Goal: Task Accomplishment & Management: Use online tool/utility

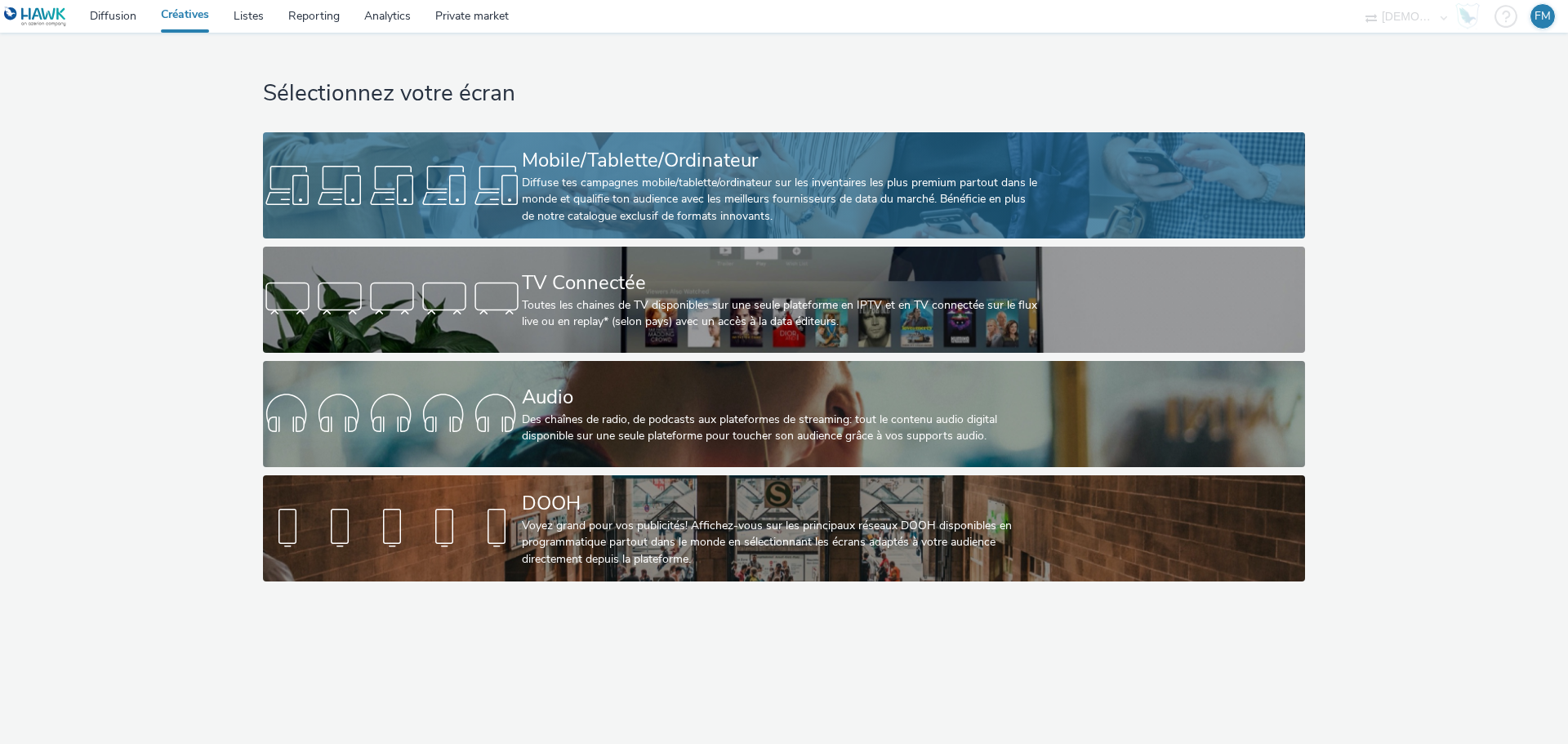
click at [637, 195] on div "Diffuse tes campagnes mobile/tablette/ordinateur sur les inventaires les plus p…" at bounding box center [781, 199] width 518 height 50
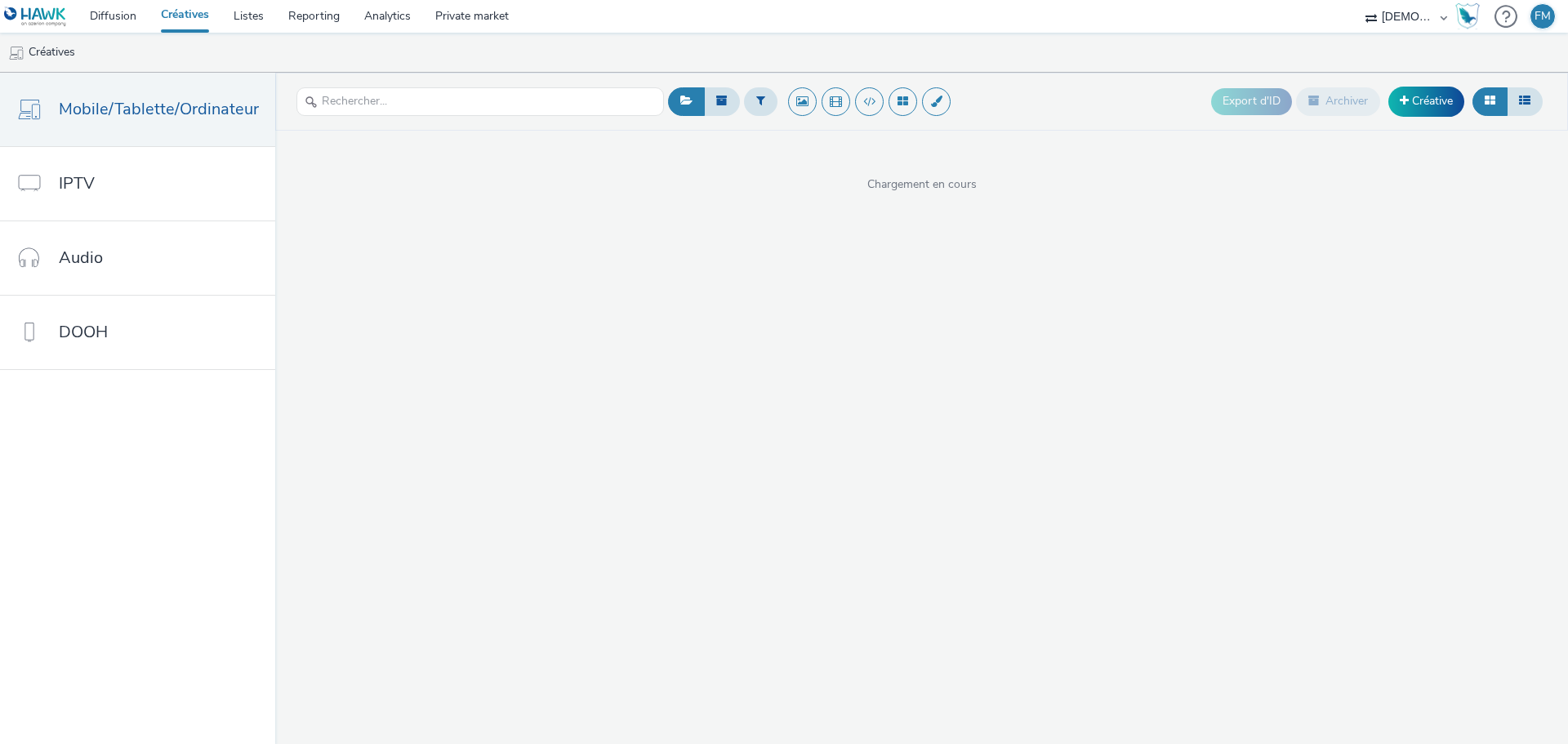
click at [768, 86] on div at bounding box center [760, 102] width 34 height 40
click at [756, 105] on icon at bounding box center [760, 101] width 9 height 12
click at [798, 111] on div at bounding box center [844, 107] width 115 height 19
type input "spl"
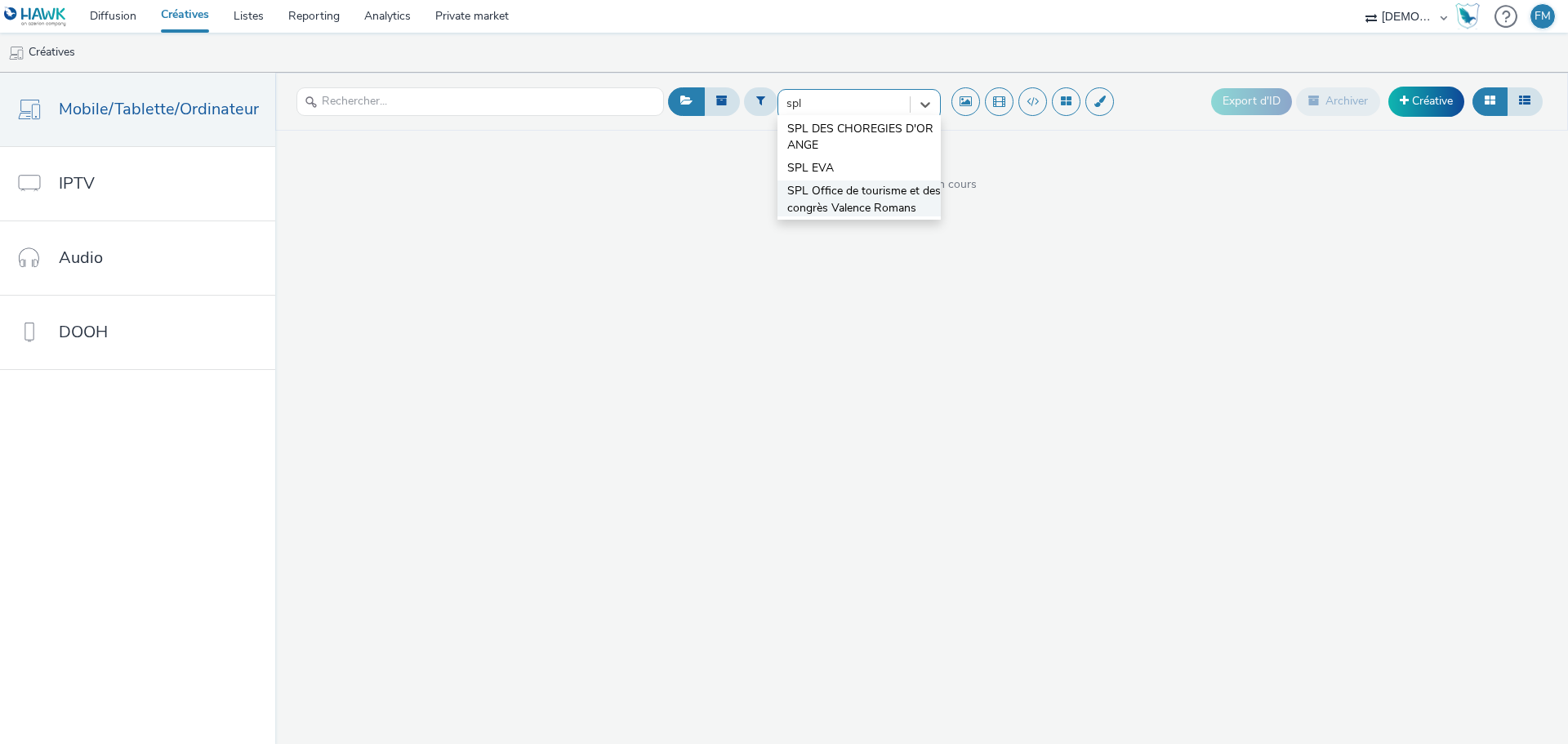
click at [824, 207] on span "SPL Office de tourisme et des congrès Valence Romans" at bounding box center [864, 200] width 154 height 34
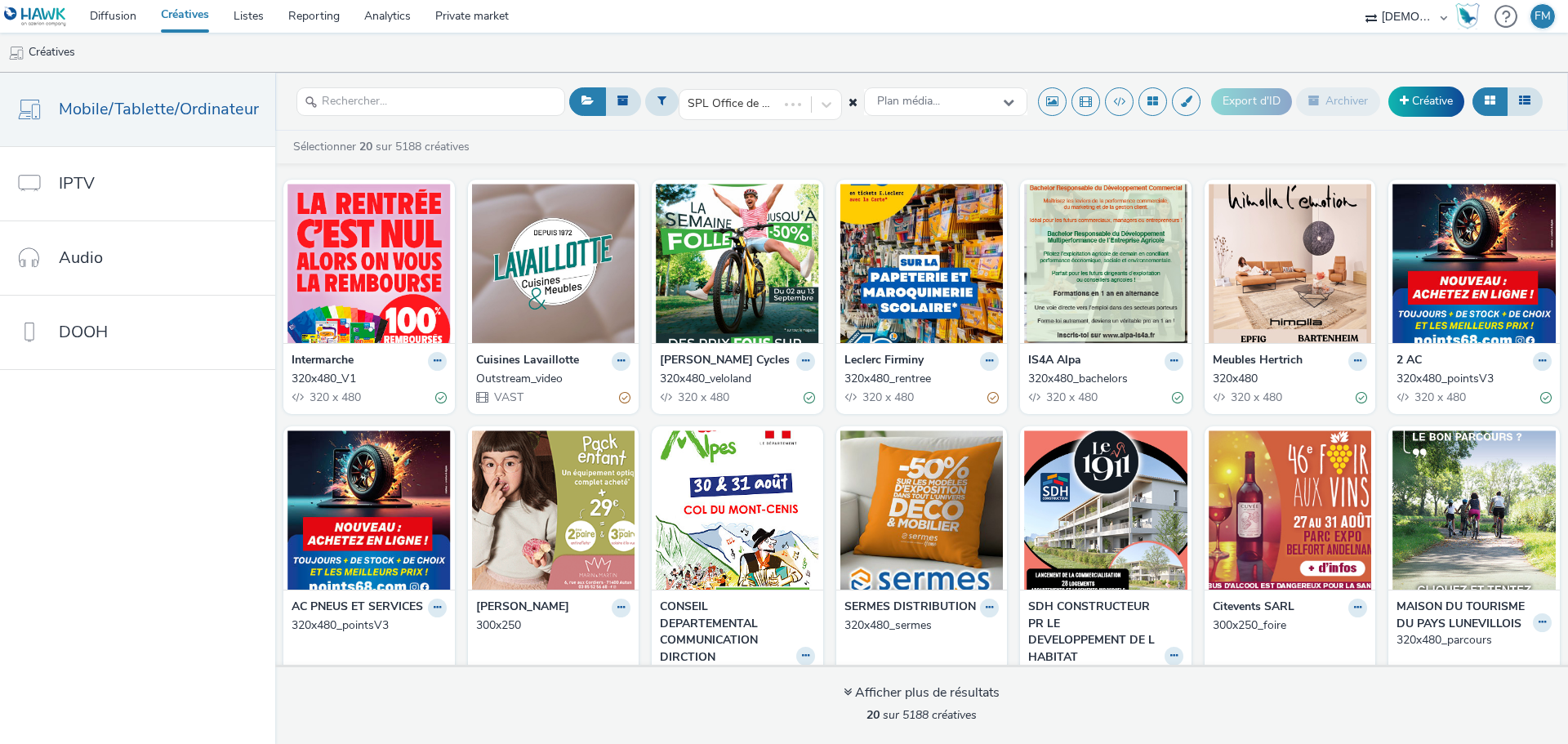
click at [851, 100] on icon at bounding box center [853, 102] width 9 height 12
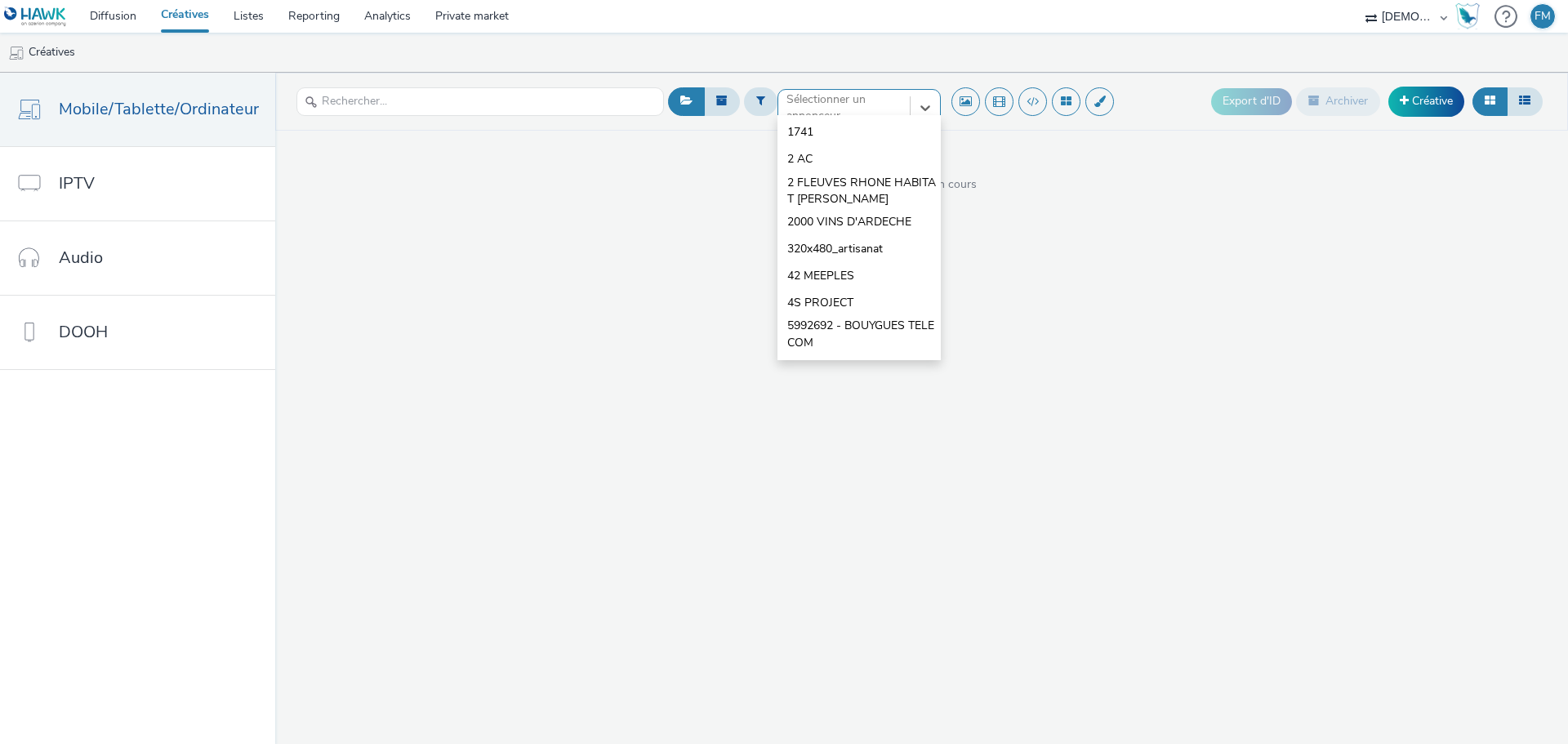
drag, startPoint x: 806, startPoint y: 102, endPoint x: 849, endPoint y: 125, distance: 48.8
click at [806, 103] on div at bounding box center [844, 107] width 115 height 19
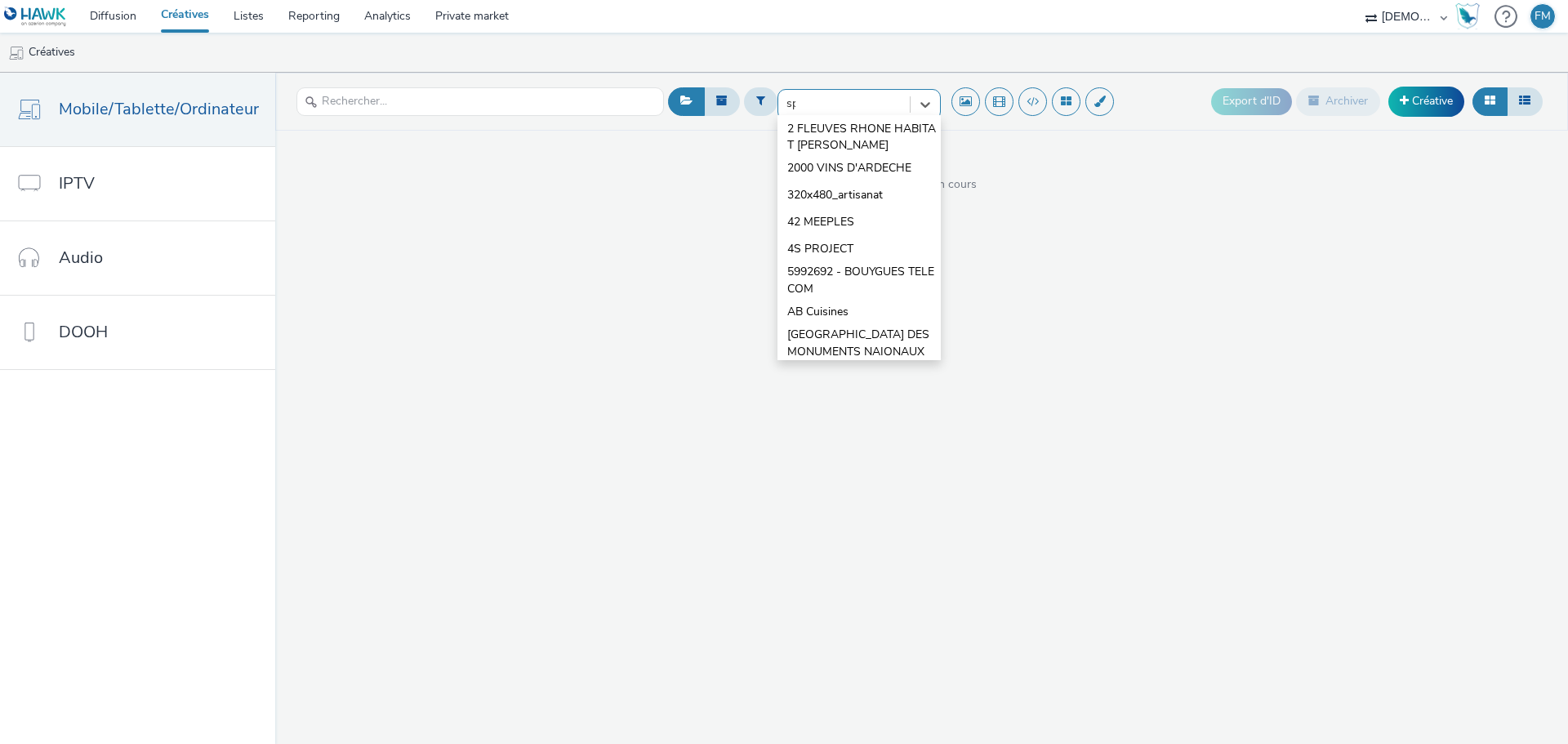
type input "spl"
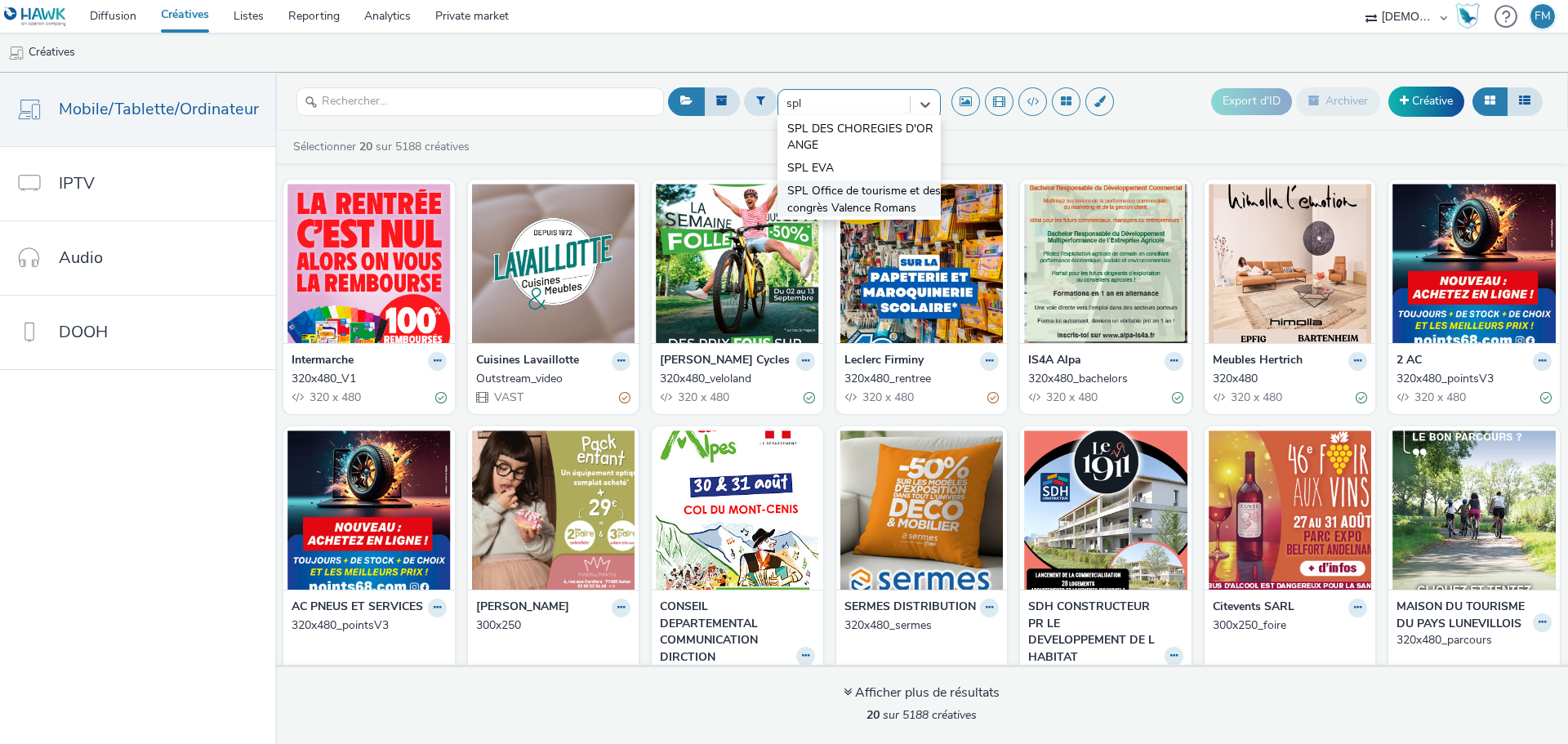
click at [883, 198] on span "SPL Office de tourisme et des congrès Valence Romans" at bounding box center [864, 200] width 154 height 34
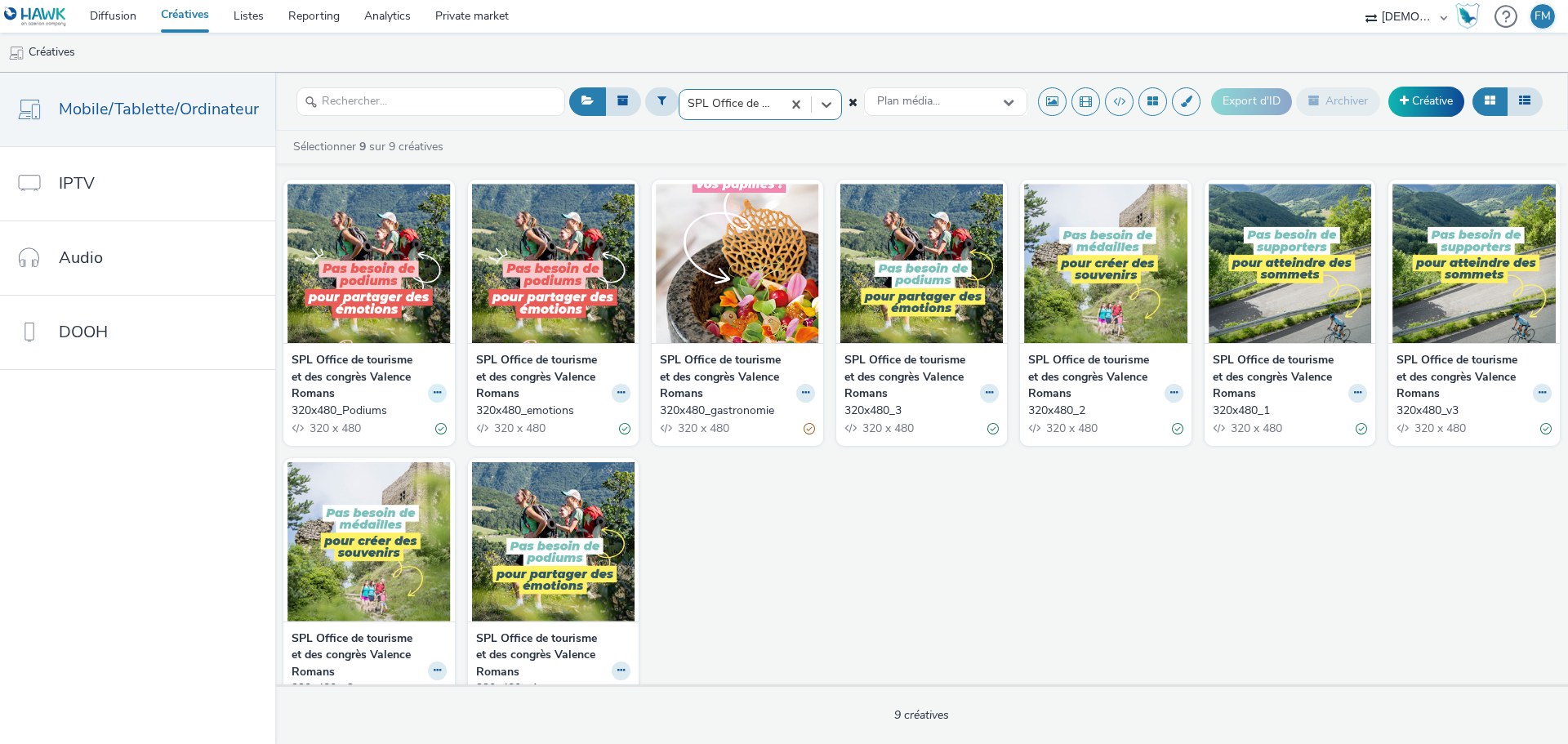
click at [428, 396] on button at bounding box center [437, 393] width 18 height 18
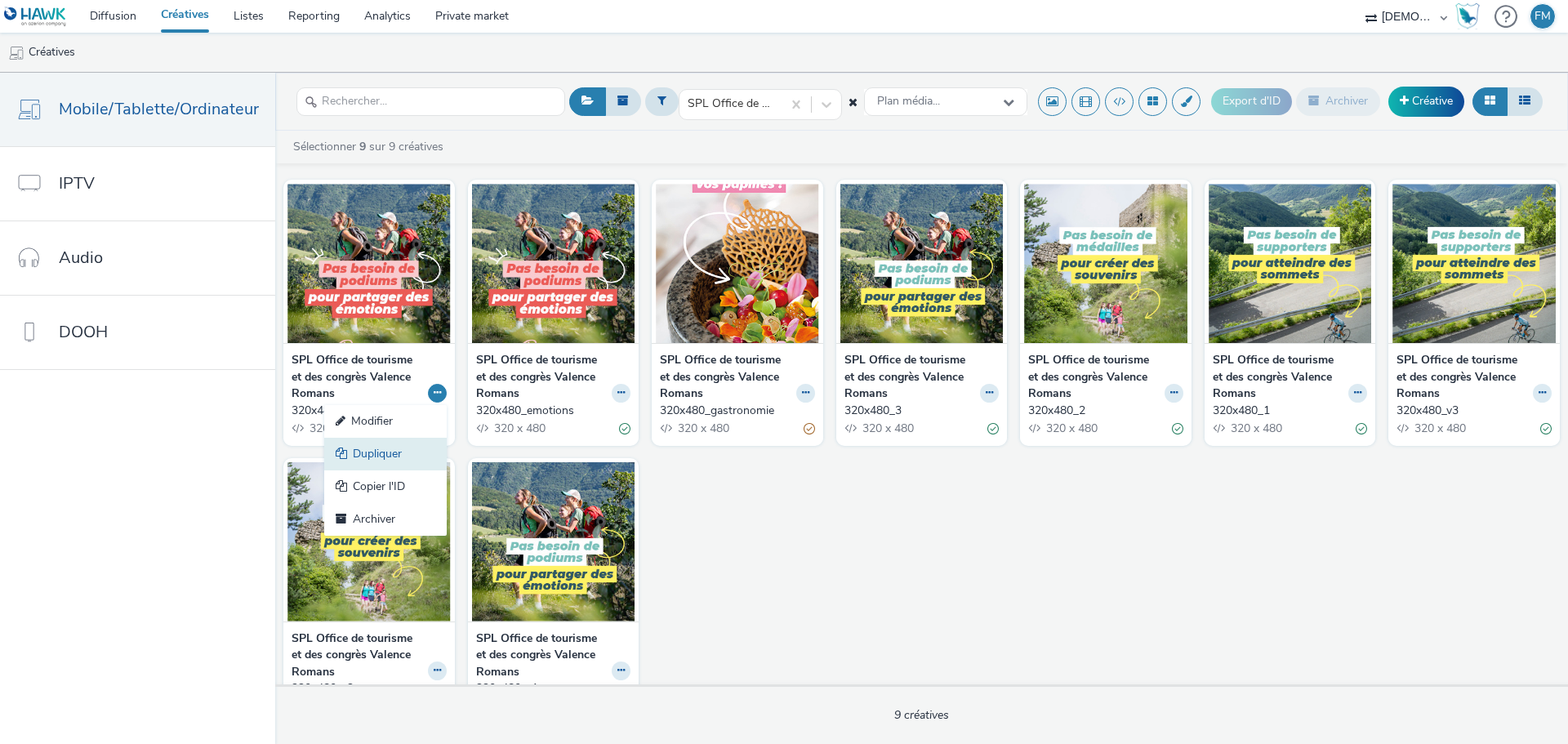
click at [402, 445] on link "Dupliquer" at bounding box center [385, 453] width 123 height 33
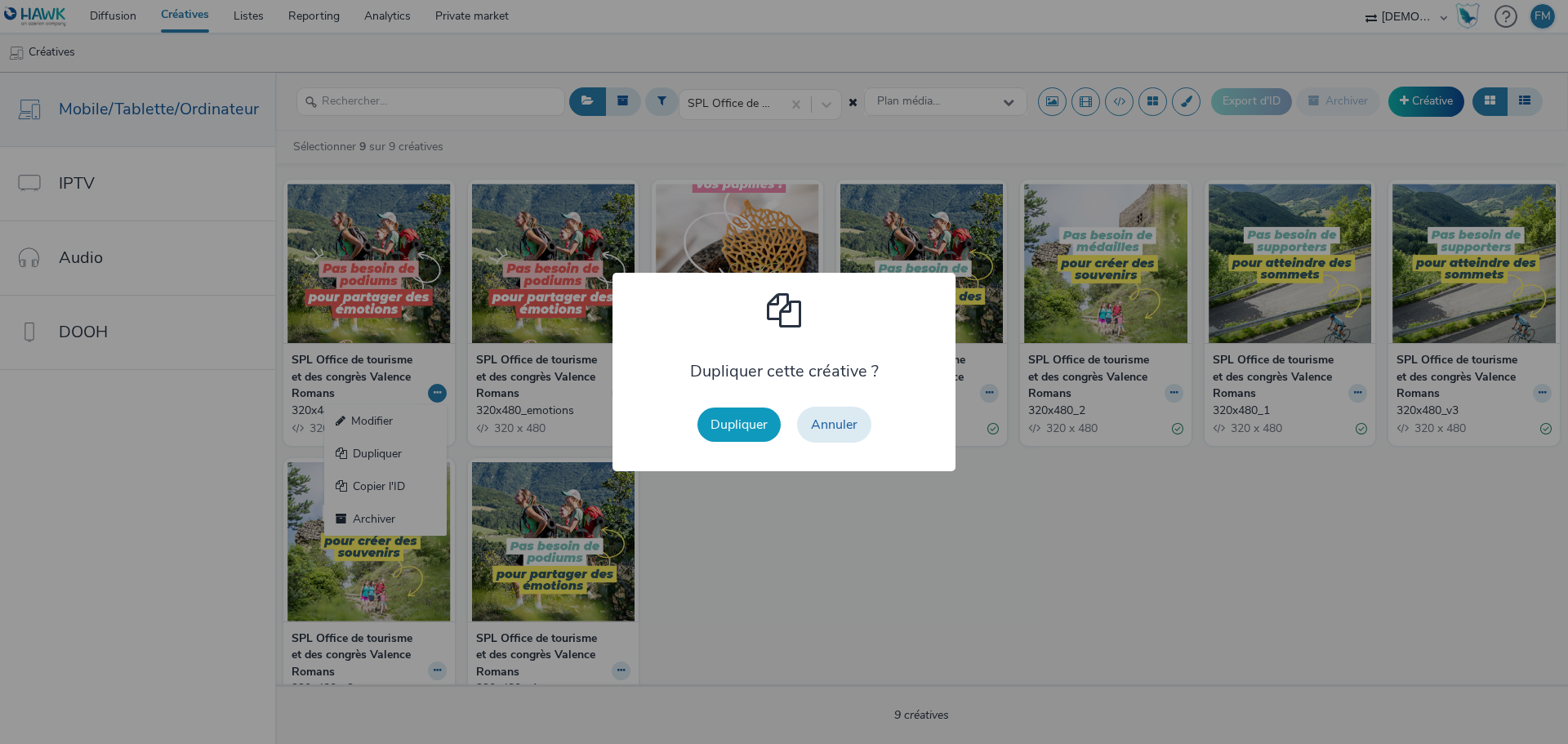
click at [710, 428] on button "Dupliquer" at bounding box center [739, 424] width 83 height 34
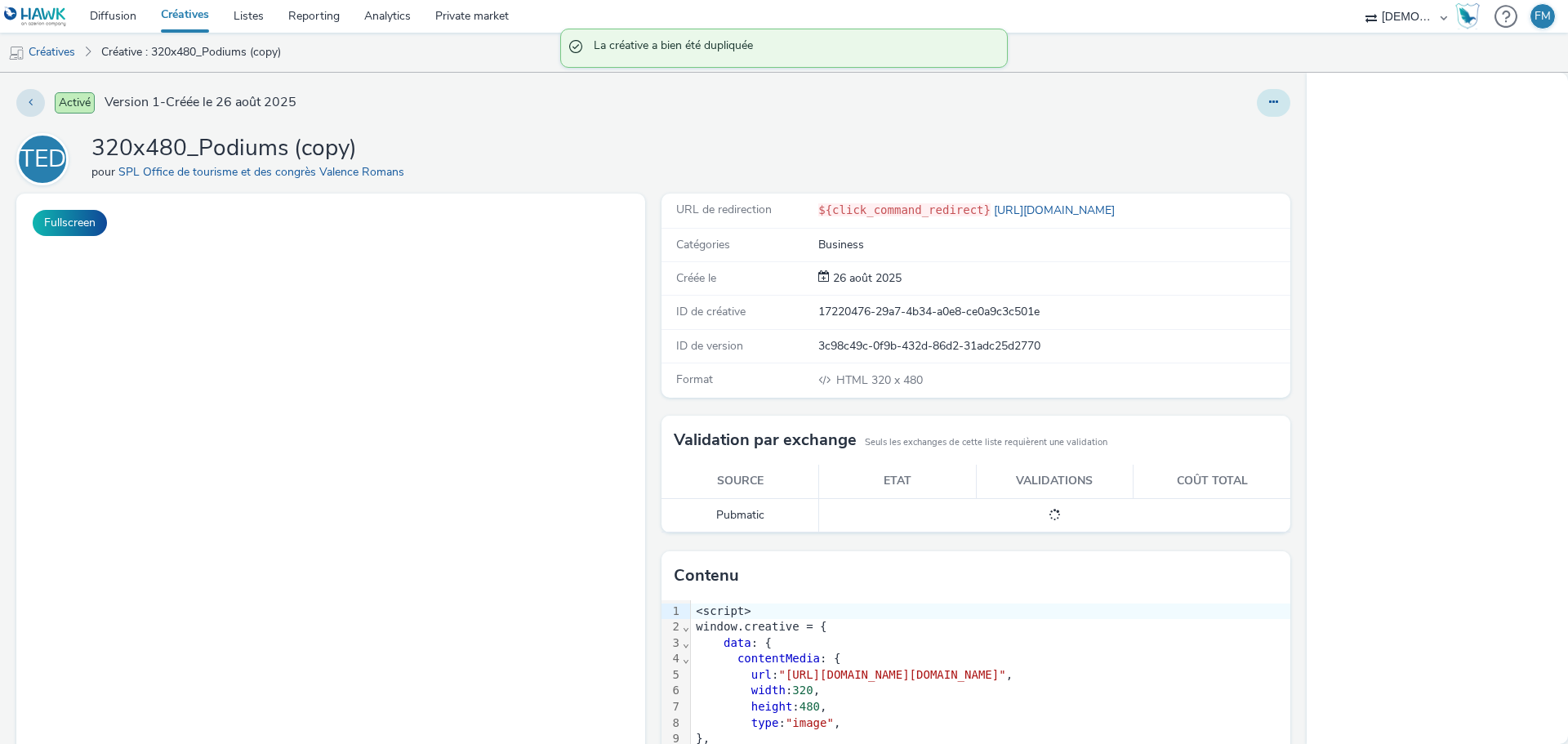
click at [1269, 105] on icon at bounding box center [1273, 102] width 9 height 12
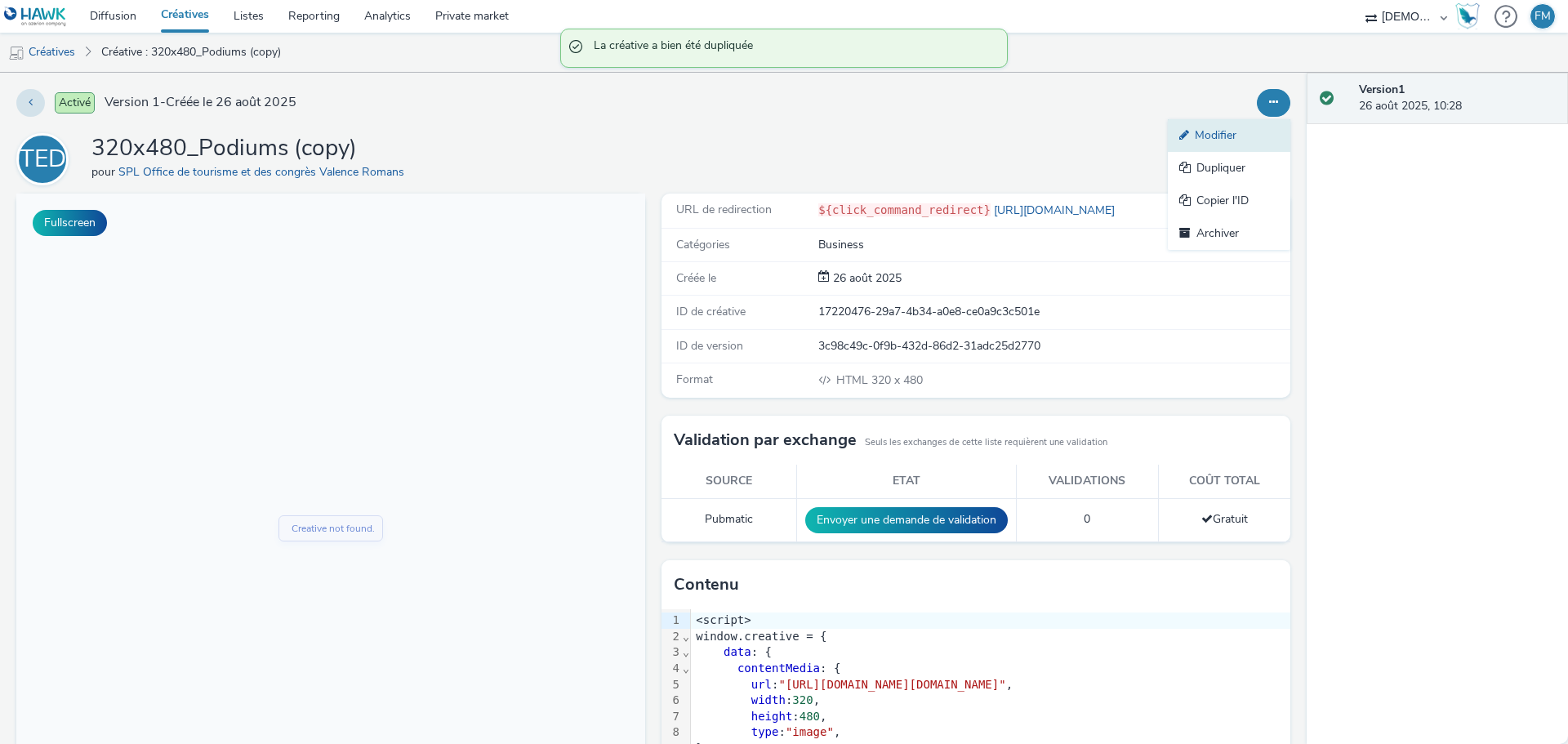
click at [1226, 132] on link "Modifier" at bounding box center [1229, 135] width 123 height 33
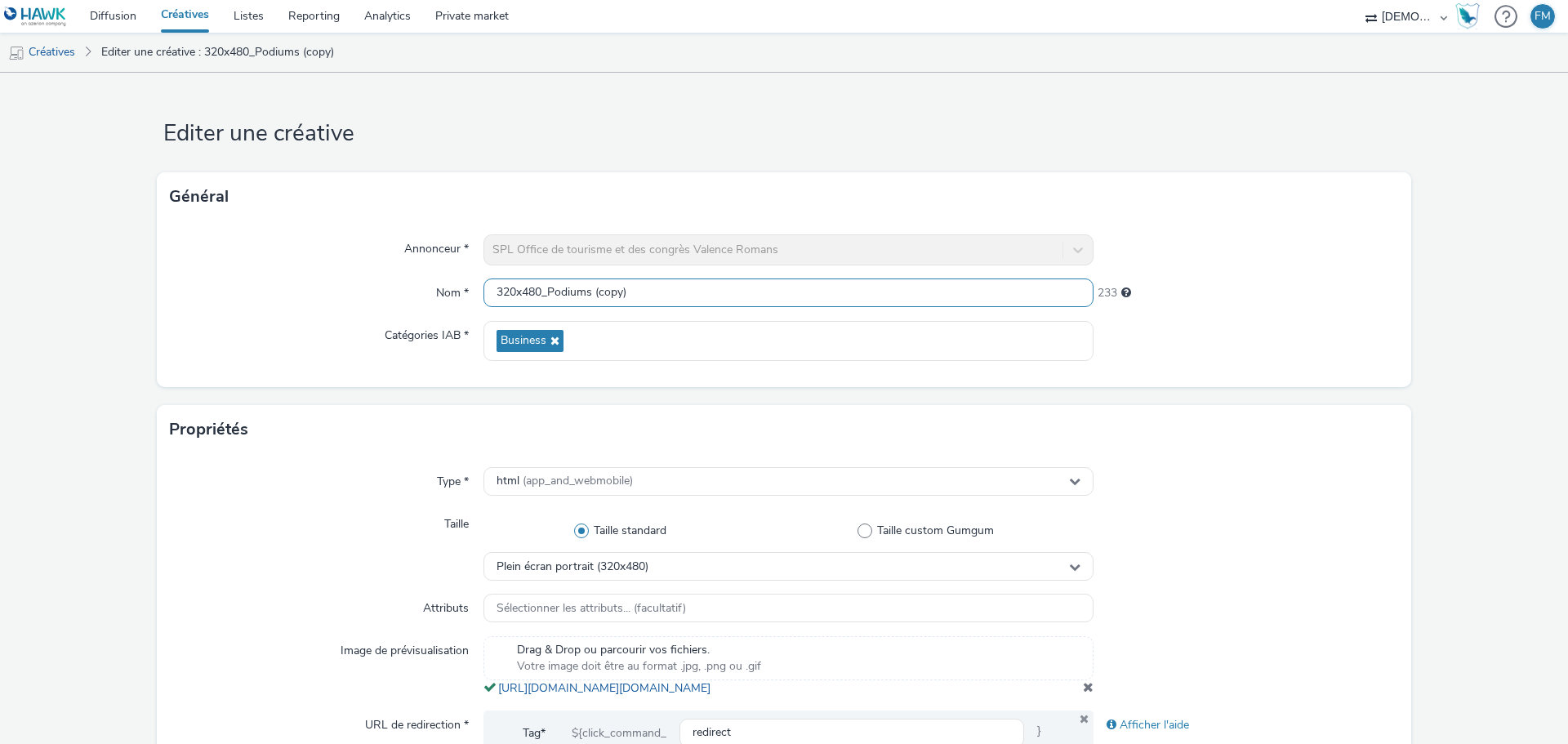
drag, startPoint x: 543, startPoint y: 288, endPoint x: 874, endPoint y: 306, distance: 331.5
click at [874, 306] on input "320x480_Podiums (copy)" at bounding box center [788, 293] width 610 height 29
type input "320x480"
click at [769, 170] on form "Editer une créative Général Annonceur * SPL Office de tourisme et des congrès V…" at bounding box center [784, 752] width 1568 height 1357
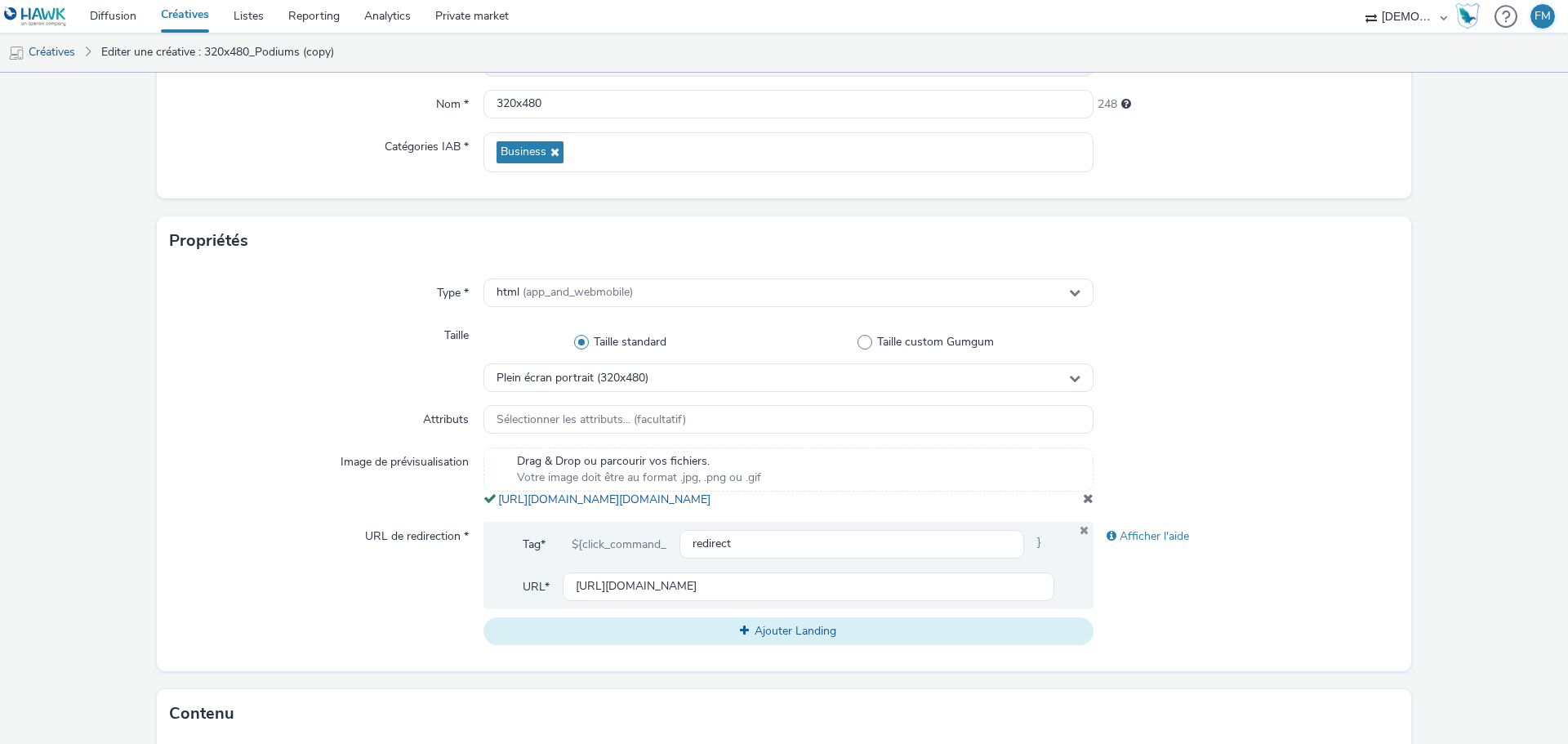
scroll to position [408, 0]
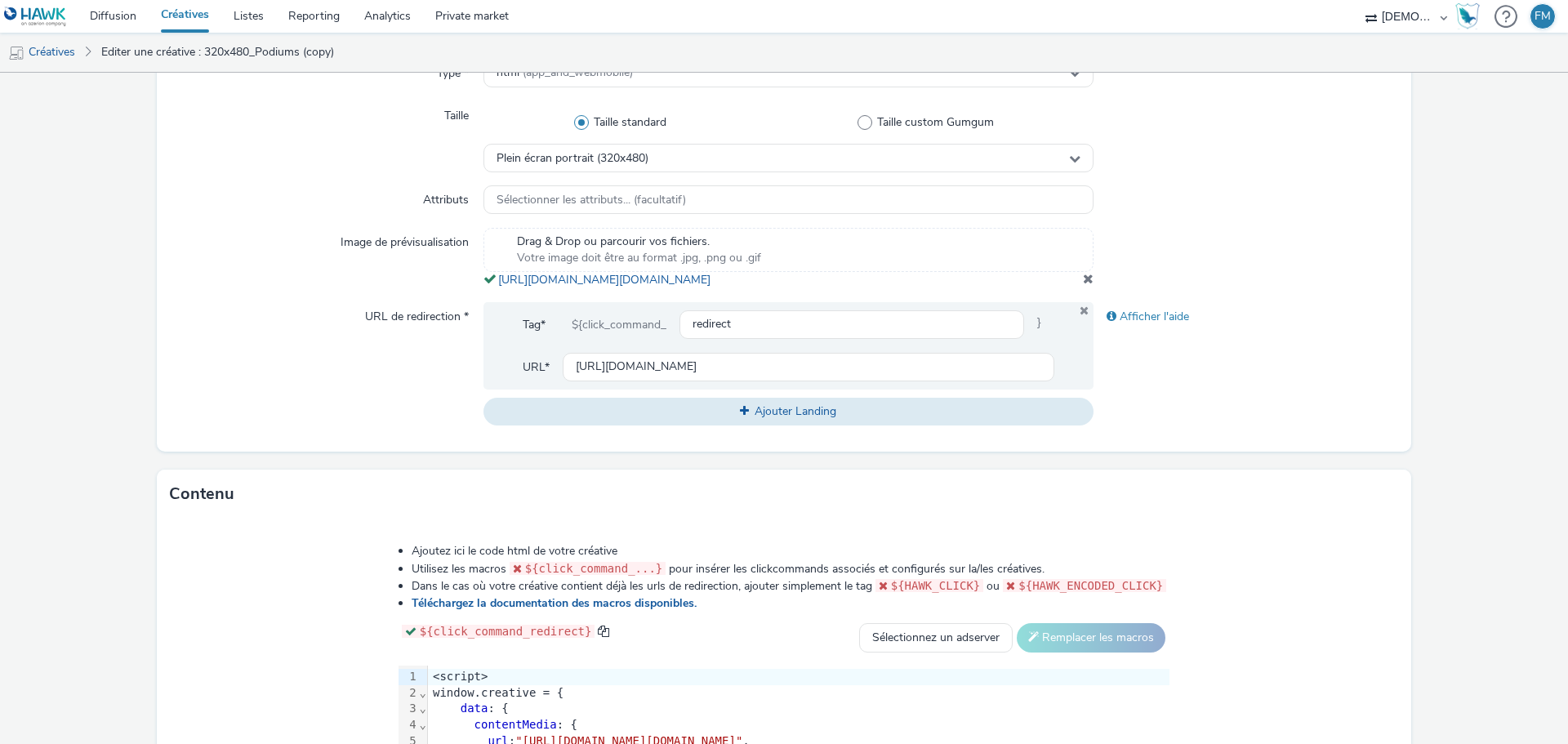
click at [1083, 286] on span at bounding box center [1088, 279] width 11 height 13
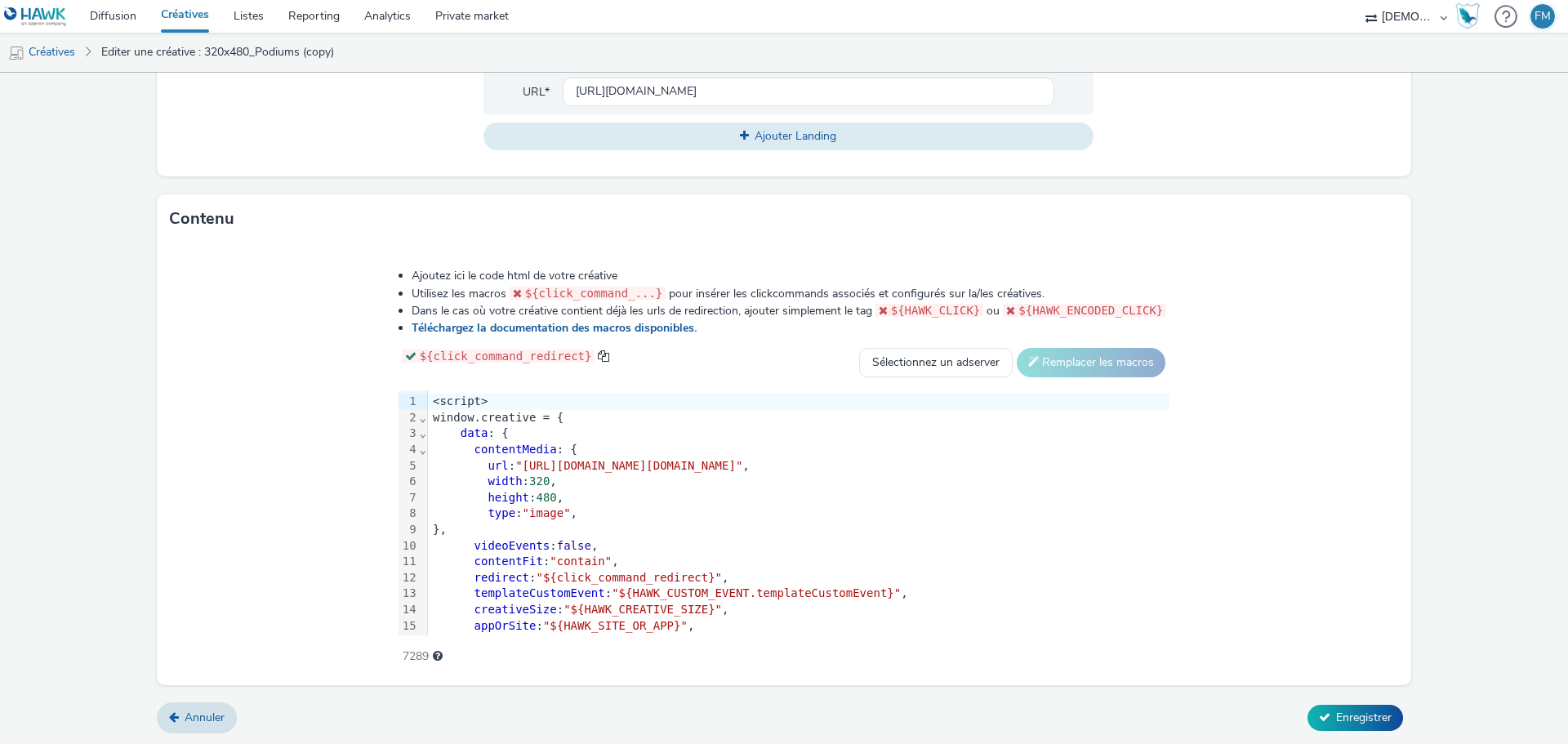
scroll to position [94, 0]
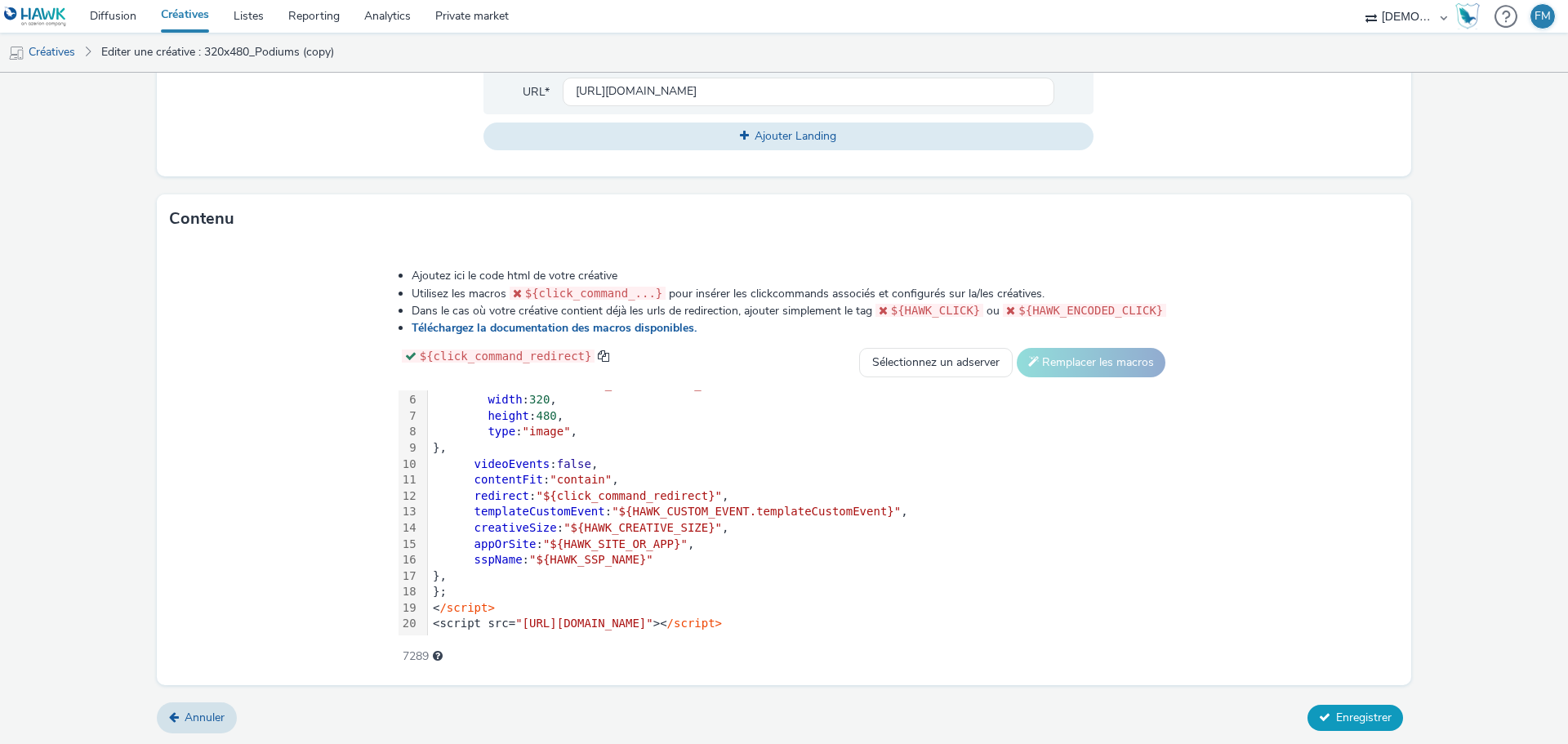
click at [1320, 725] on button "Enregistrer" at bounding box center [1355, 718] width 96 height 26
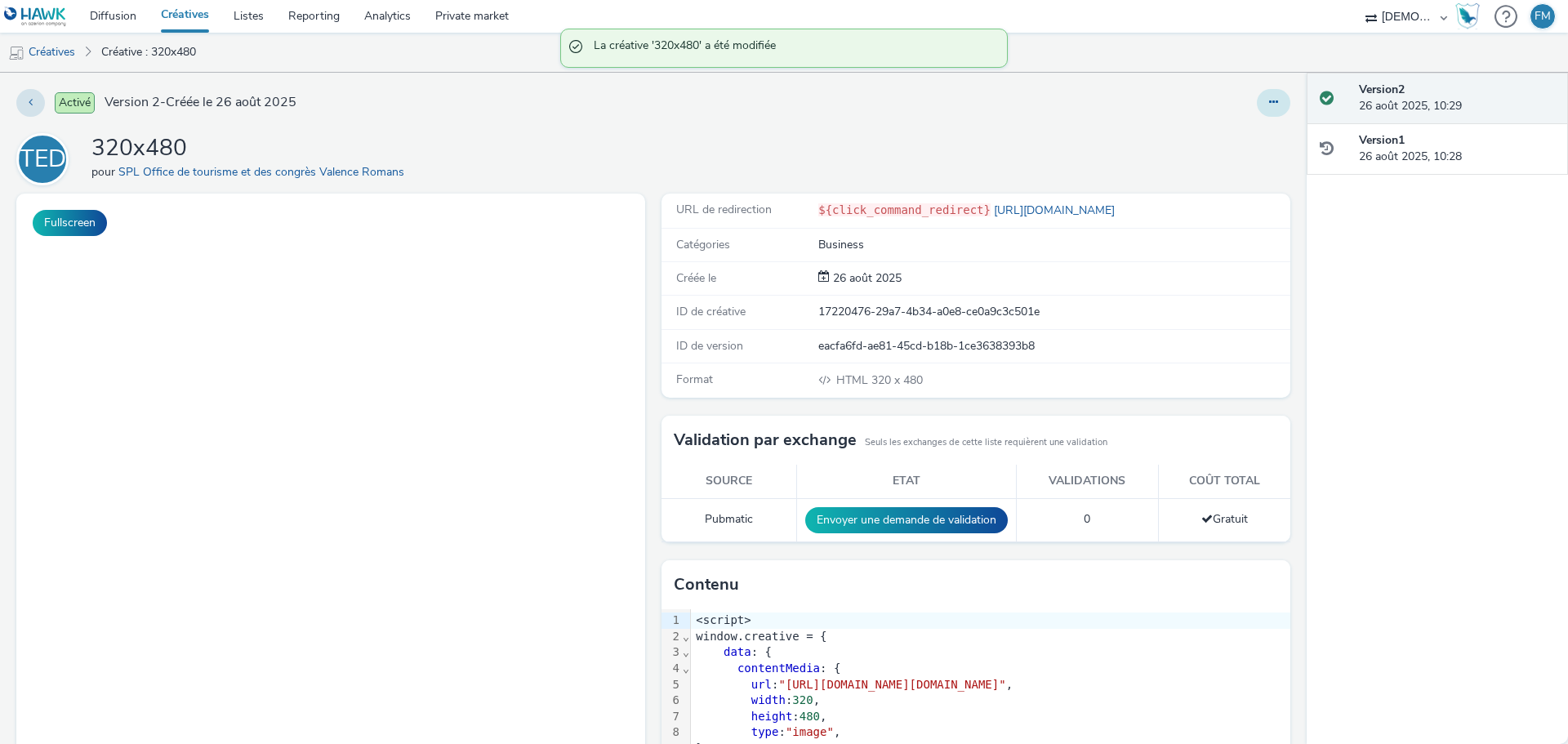
click at [1269, 97] on icon at bounding box center [1273, 102] width 9 height 12
click at [1243, 128] on link "Modifier" at bounding box center [1229, 135] width 123 height 33
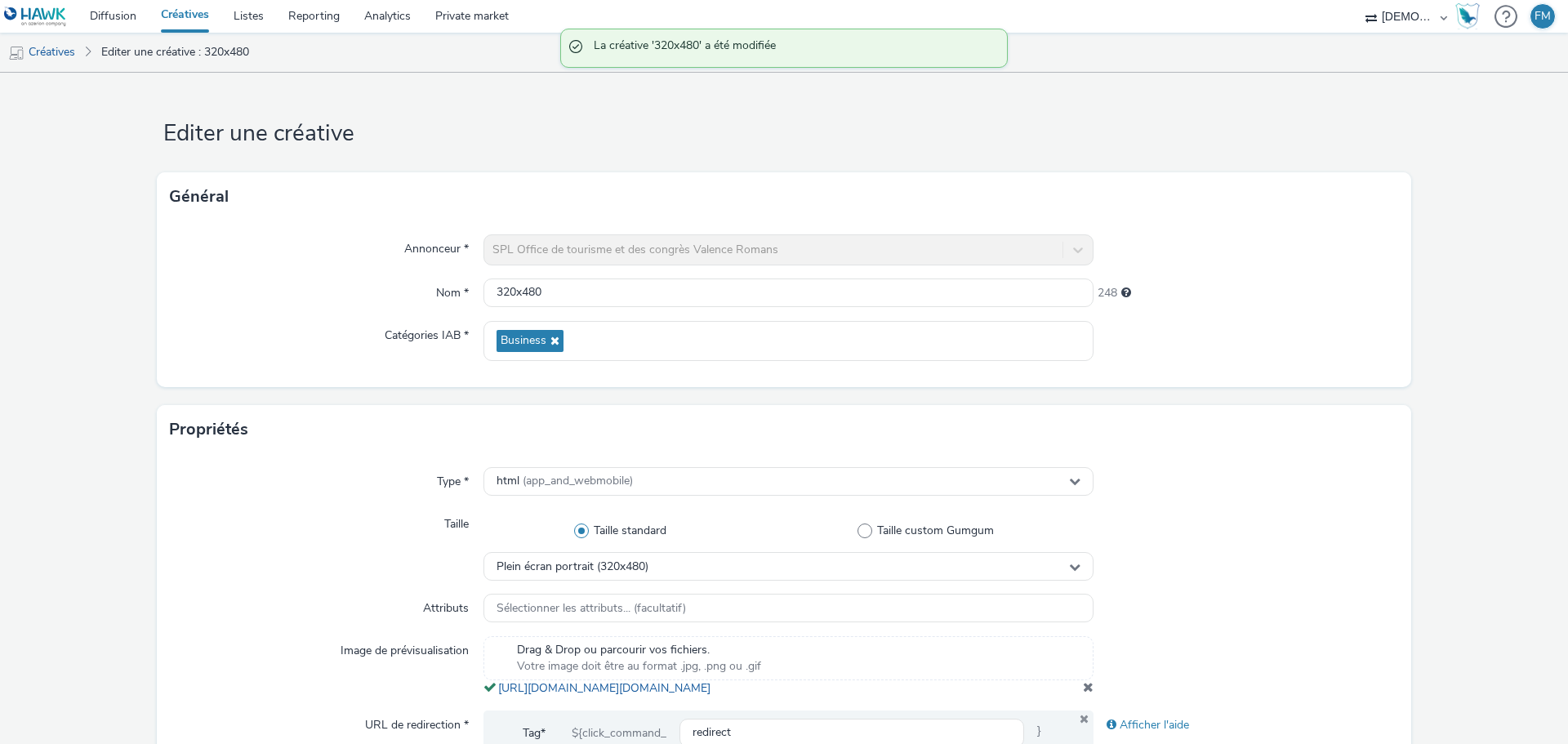
scroll to position [327, 0]
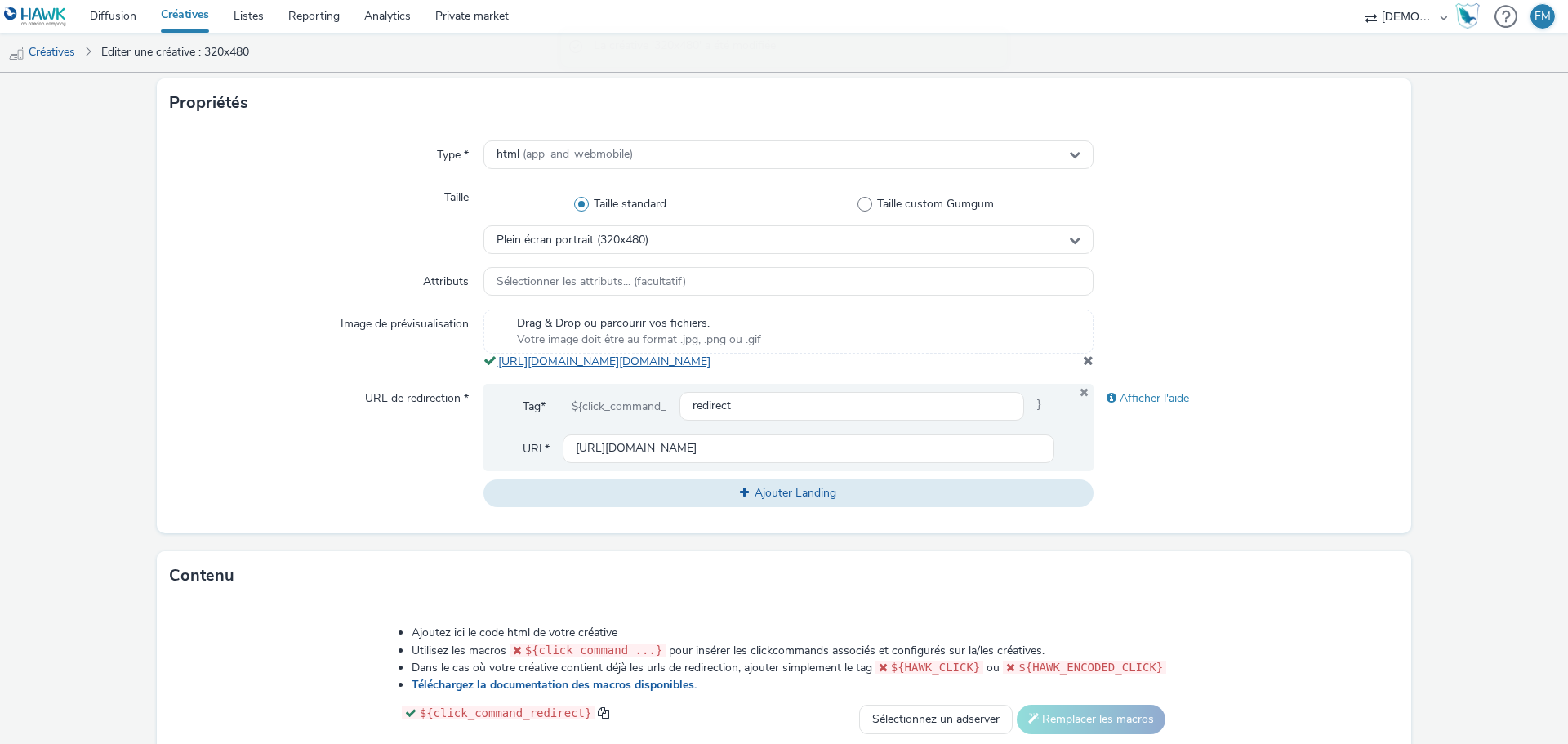
click at [573, 369] on link "[URL][DOMAIN_NAME][DOMAIN_NAME]" at bounding box center [607, 361] width 219 height 15
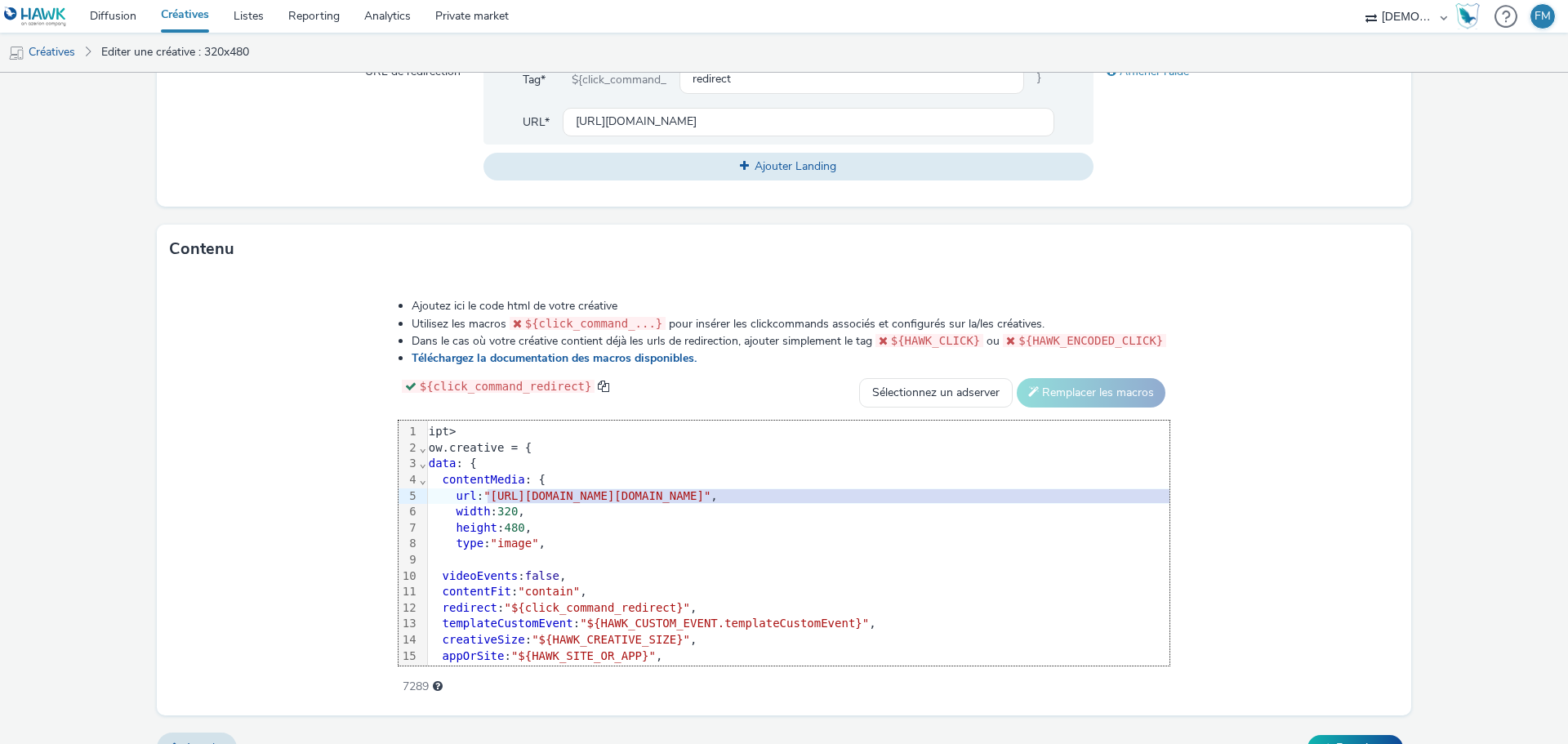
scroll to position [0, 45]
drag, startPoint x: 348, startPoint y: 511, endPoint x: 1306, endPoint y: 510, distance: 958.0
click at [697, 502] on span ""[URL][DOMAIN_NAME][DOMAIN_NAME]"" at bounding box center [583, 496] width 227 height 13
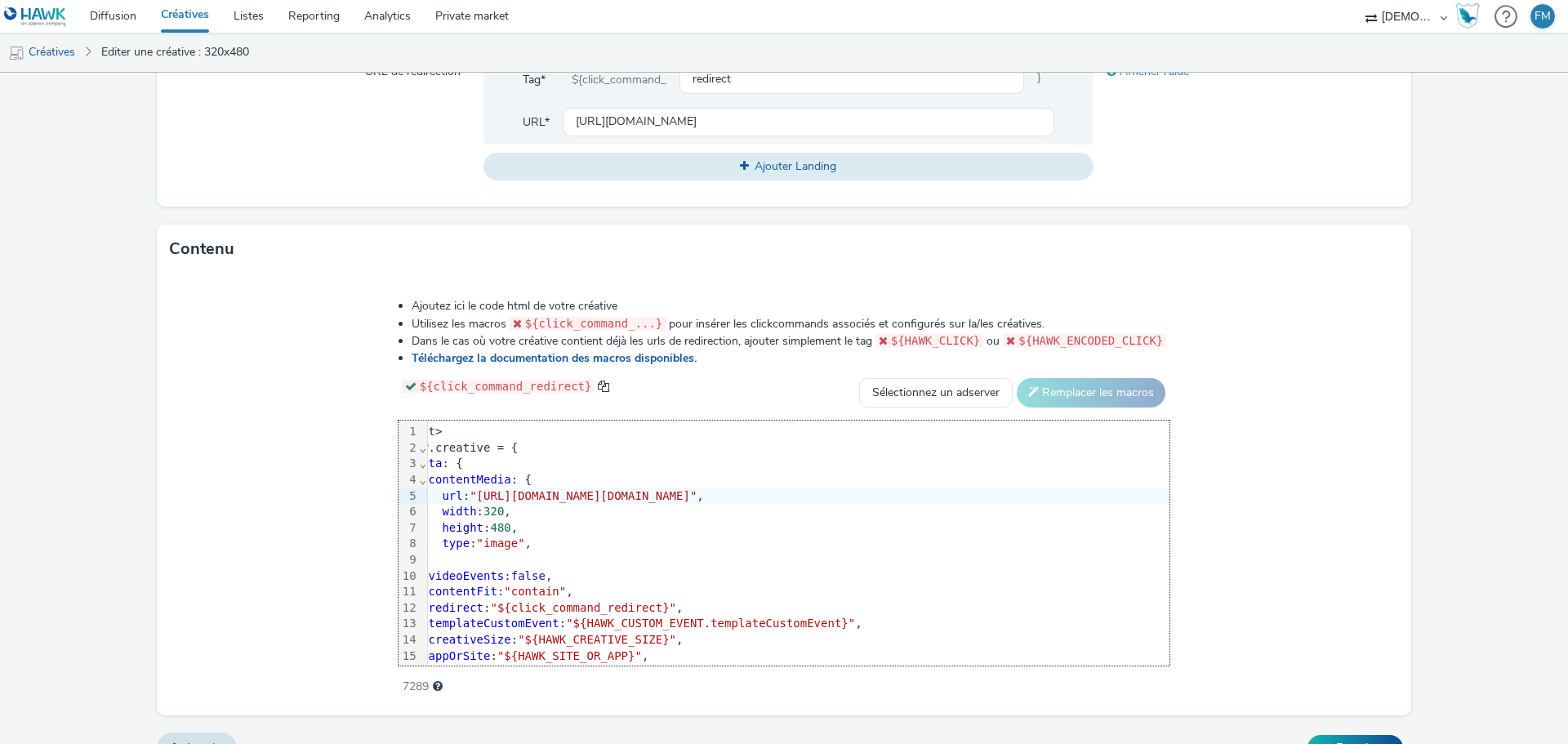
drag, startPoint x: 1312, startPoint y: 530, endPoint x: 1298, endPoint y: 516, distance: 19.8
click at [1297, 505] on div "url : "[URL][DOMAIN_NAME][DOMAIN_NAME]" ," at bounding box center [935, 496] width 1106 height 16
drag, startPoint x: 1303, startPoint y: 511, endPoint x: 301, endPoint y: 516, distance: 1002.0
click at [469, 502] on span ""[URL][DOMAIN_NAME][DOMAIN_NAME]"" at bounding box center [583, 496] width 227 height 13
click at [1415, 537] on form "Editer une créative Général Annonceur * SPL Office de tourisme et des congrès V…" at bounding box center [784, 97] width 1568 height 1357
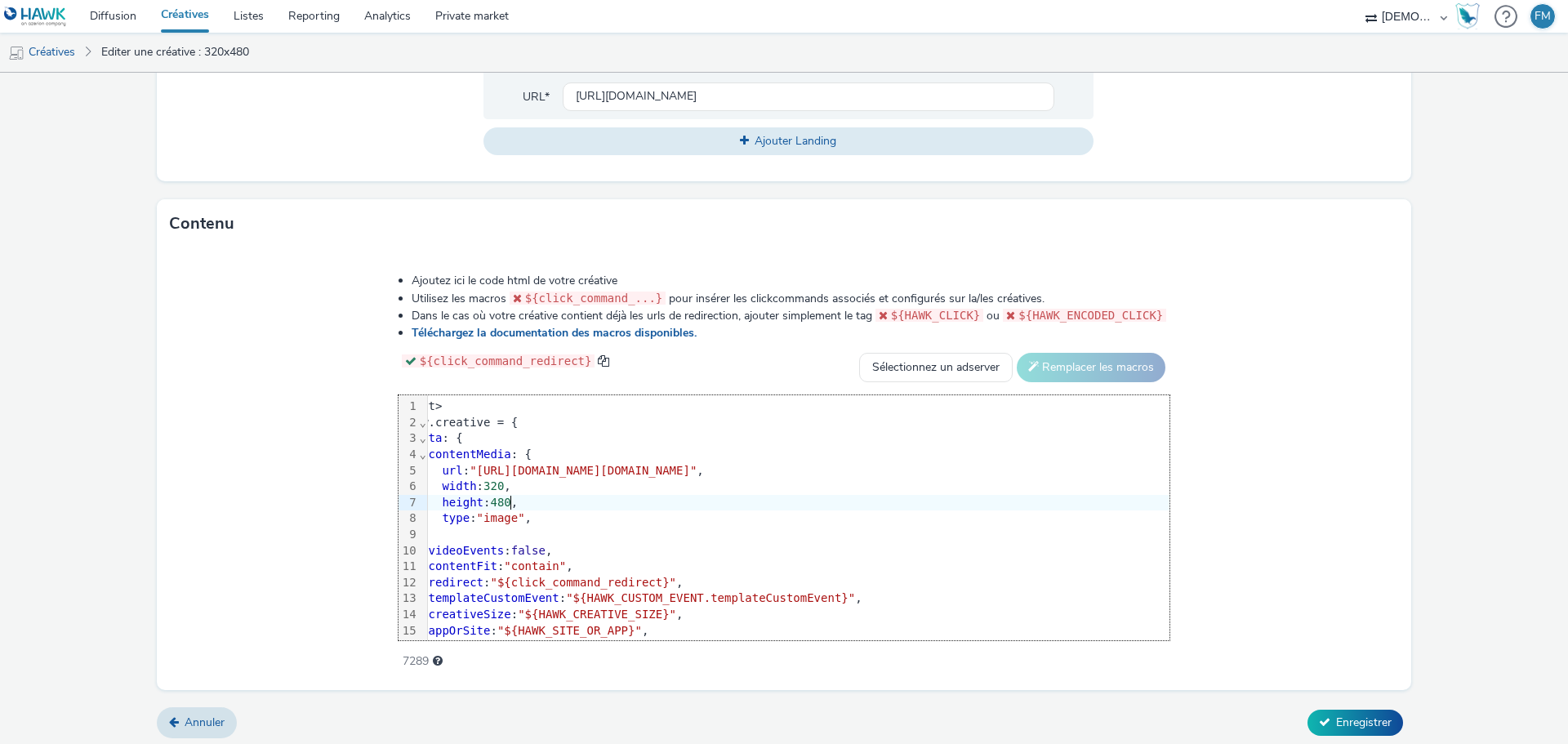
scroll to position [700, 0]
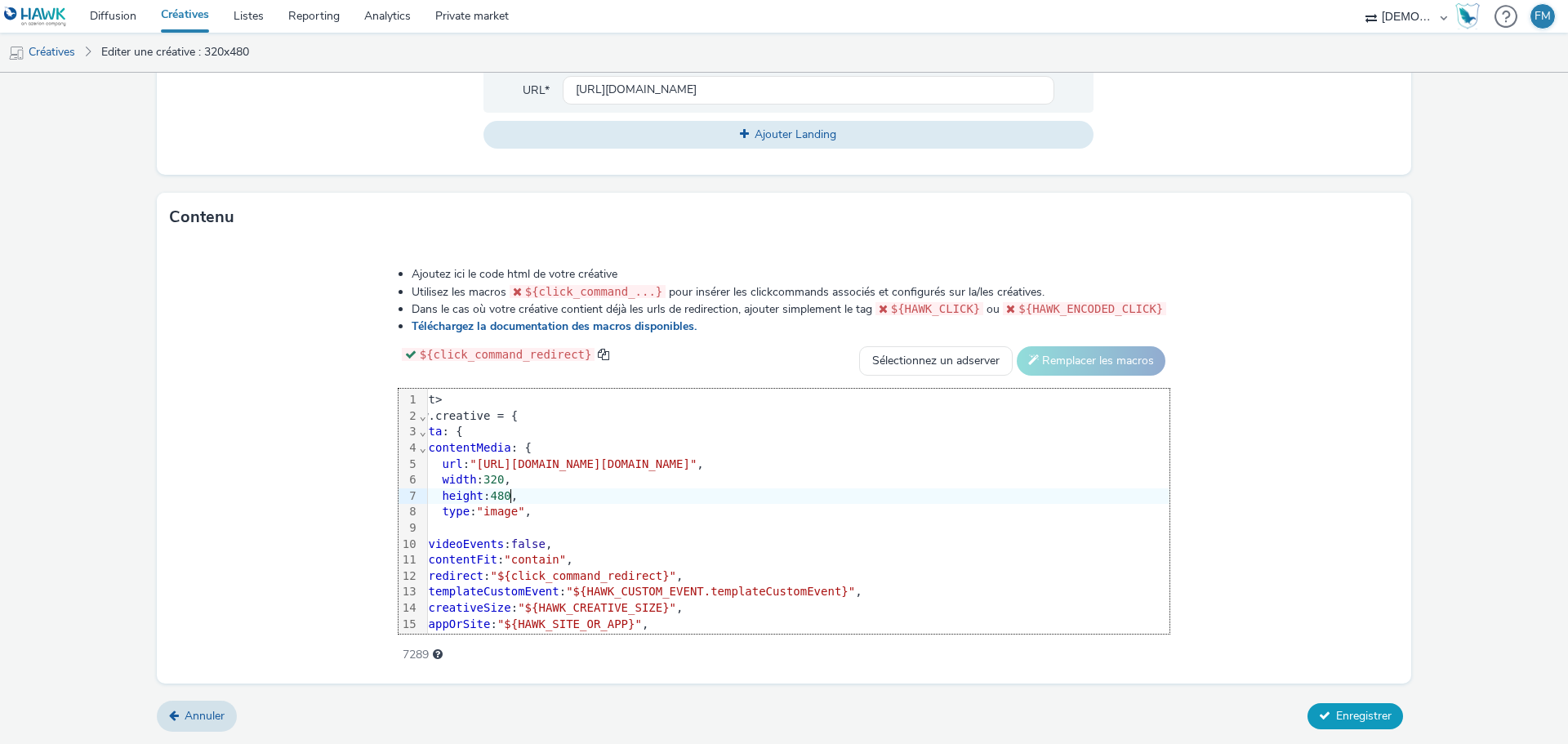
click at [1336, 707] on button "Enregistrer" at bounding box center [1355, 716] width 96 height 26
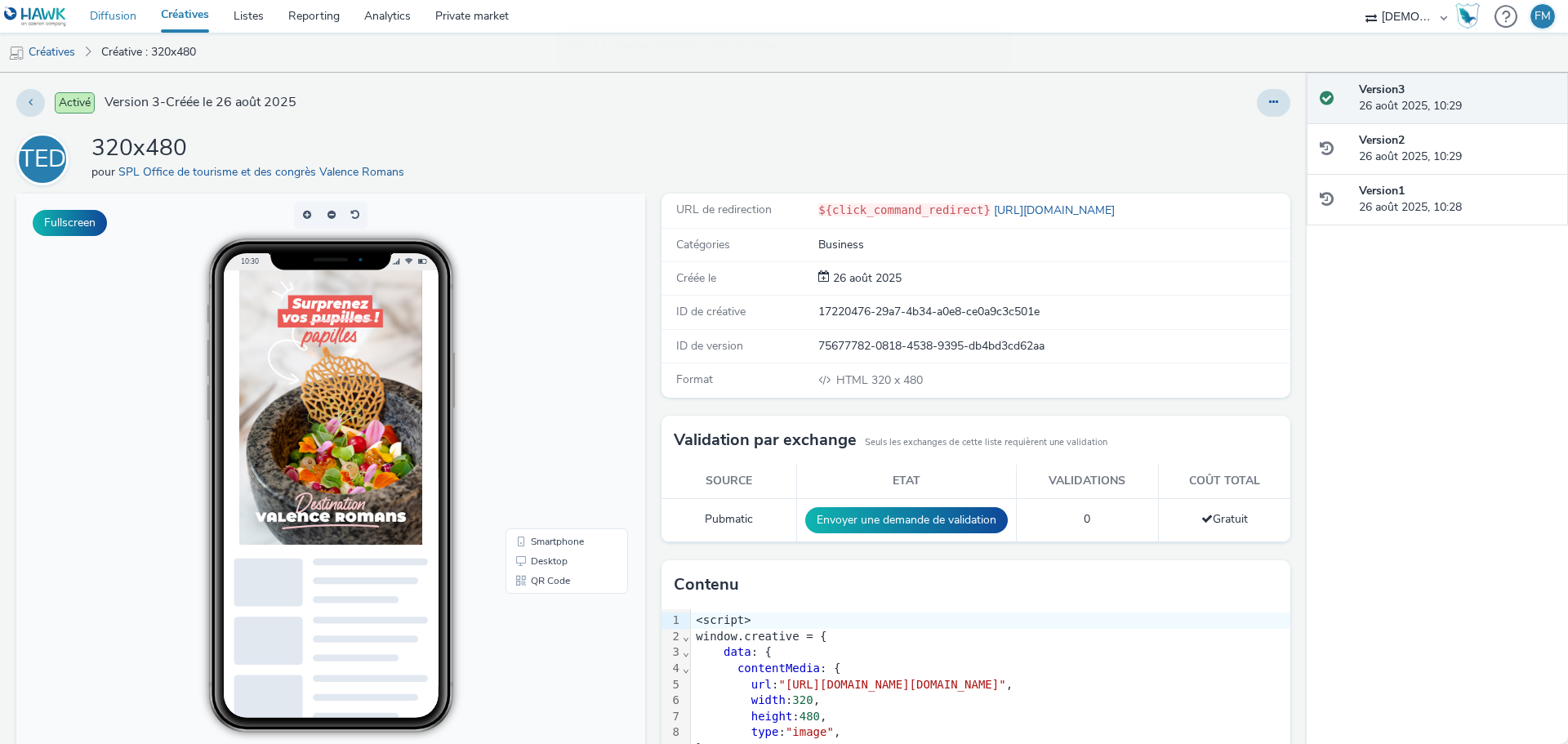
click at [128, 20] on link "Diffusion" at bounding box center [112, 16] width 71 height 33
